Goal: Find specific page/section: Find specific page/section

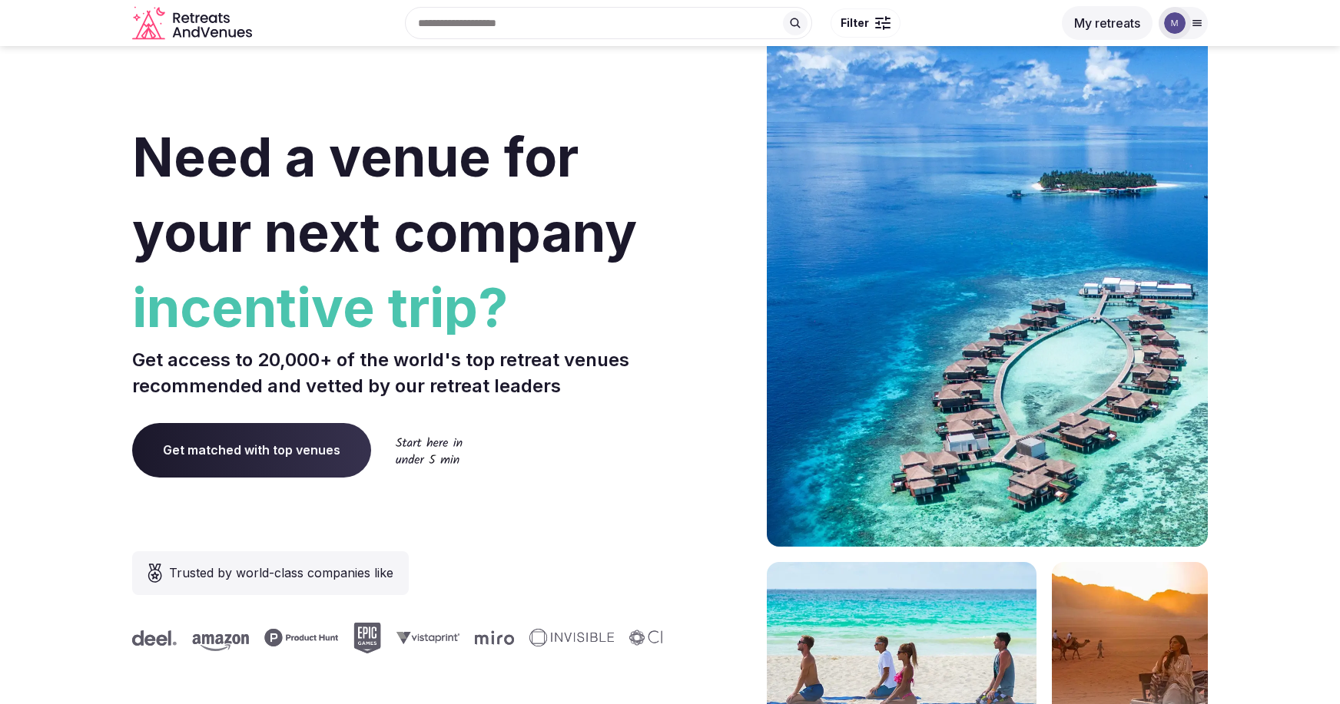
click at [1200, 31] on div at bounding box center [1182, 23] width 49 height 32
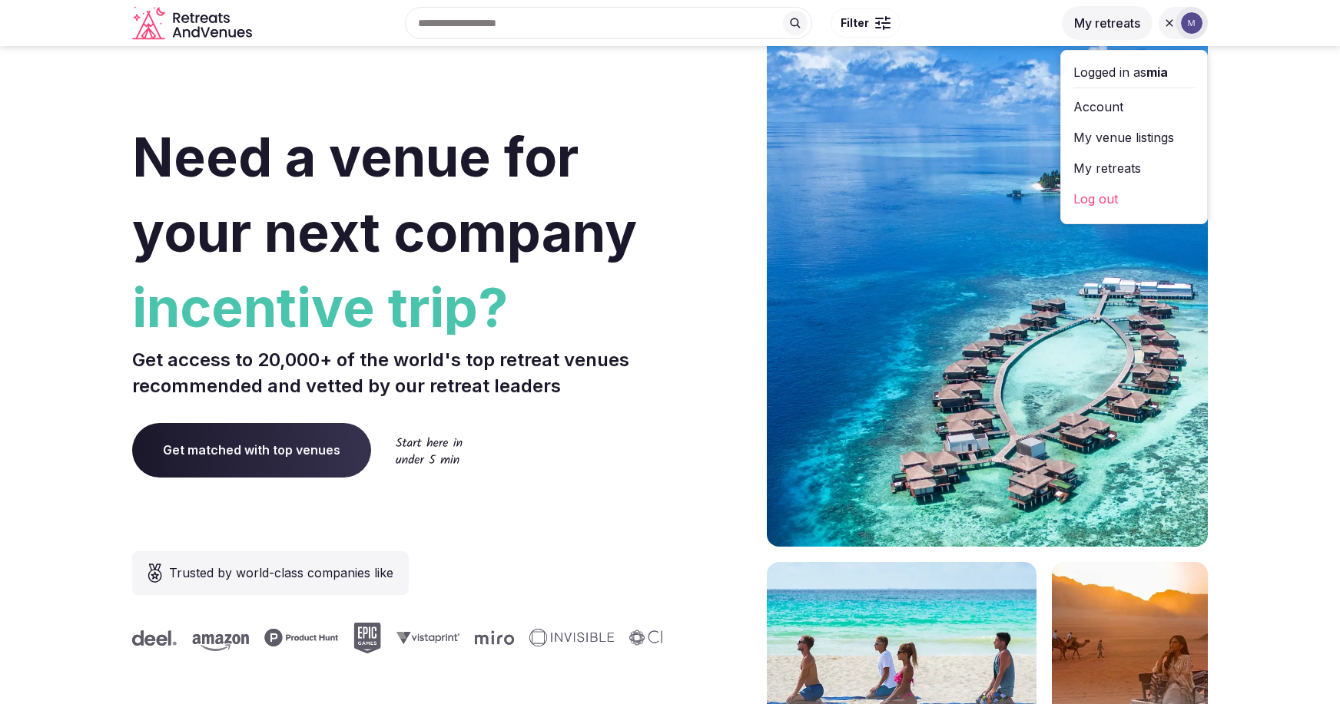
click at [1124, 168] on link "My retreats" at bounding box center [1133, 168] width 121 height 25
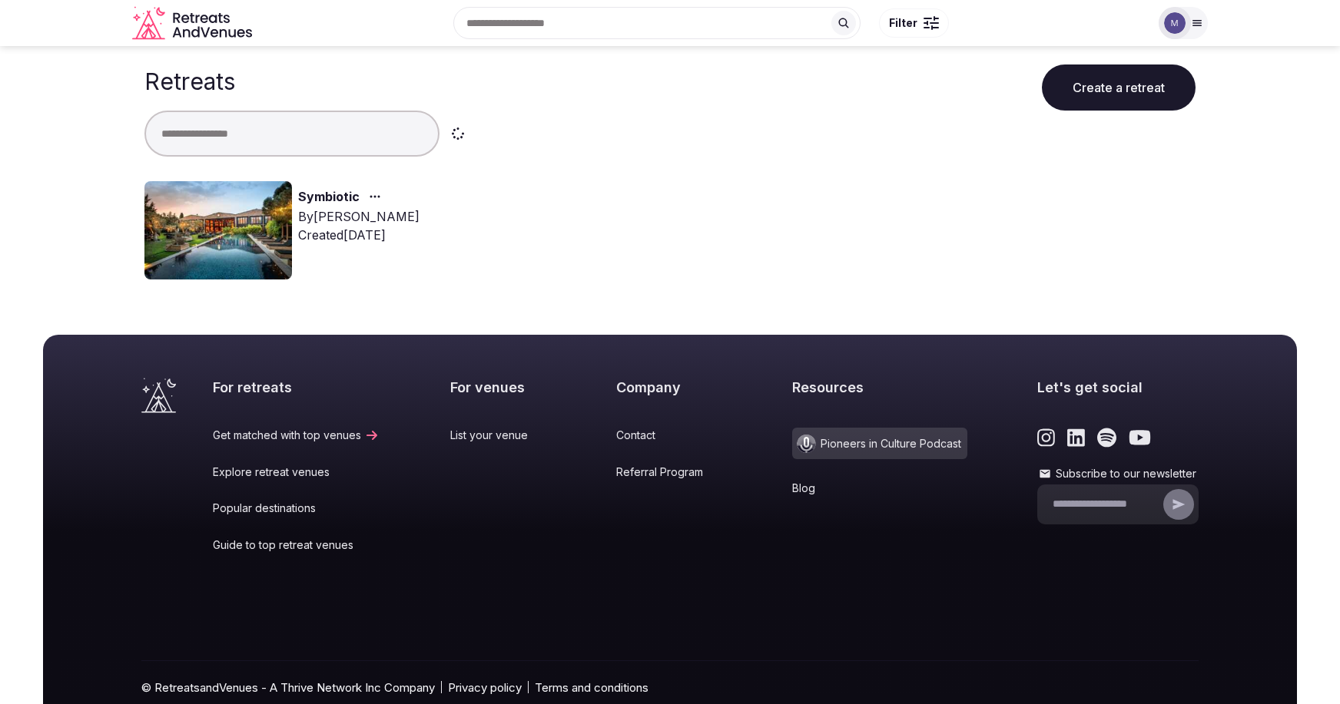
click at [351, 193] on link "Symbiotic" at bounding box center [328, 197] width 61 height 20
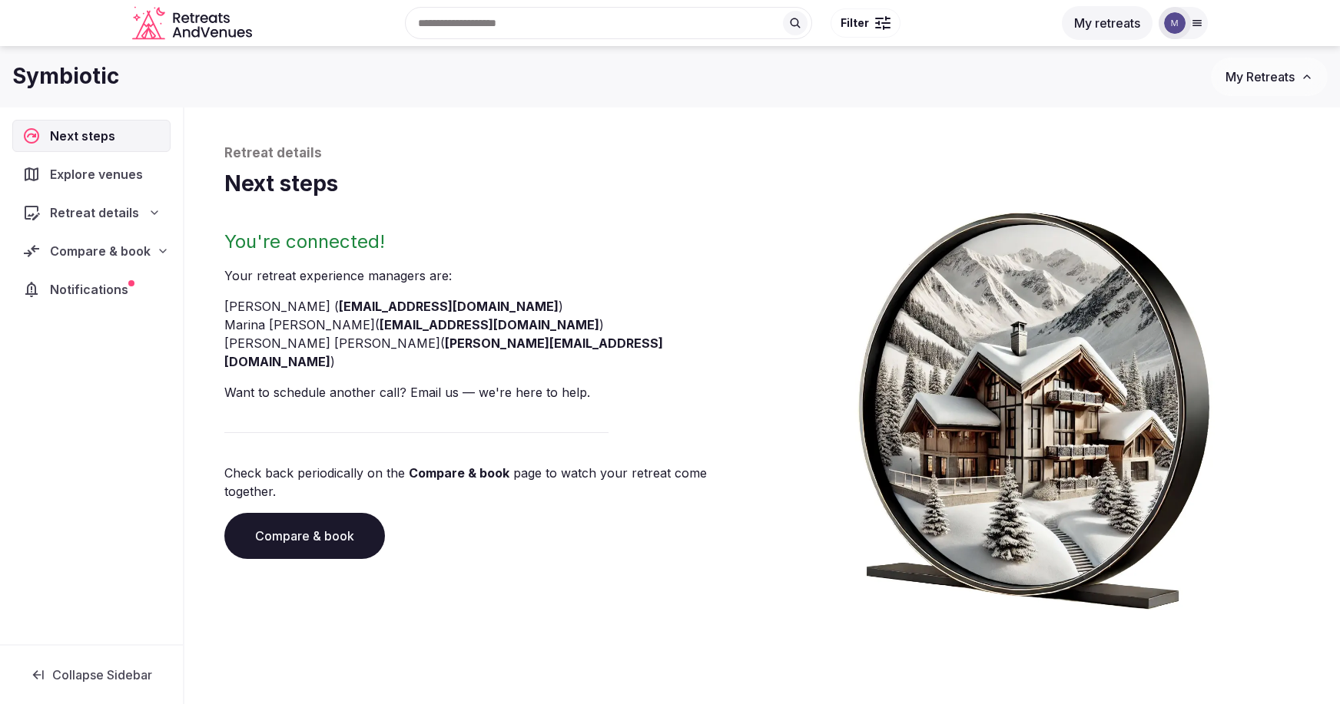
click at [114, 166] on span "Explore venues" at bounding box center [99, 174] width 99 height 18
